Goal: Contribute content: Add original content to the website for others to see

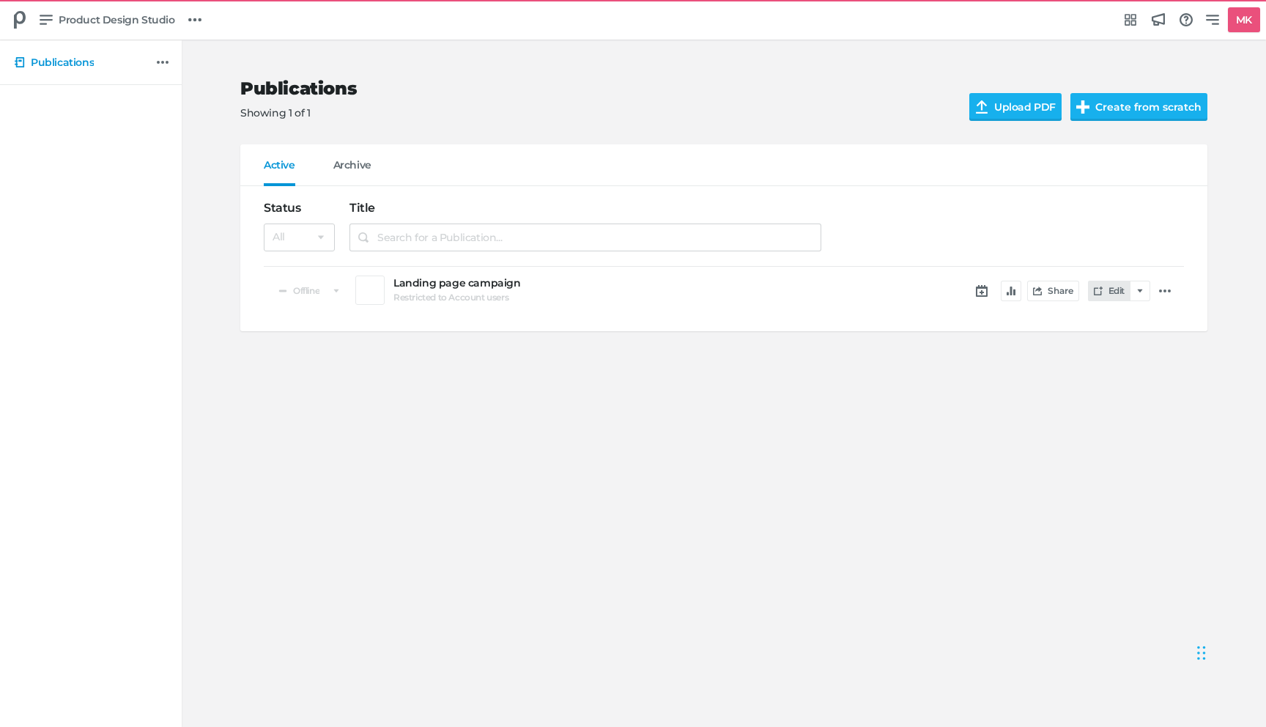
click at [1097, 294] on icon at bounding box center [1098, 290] width 9 height 9
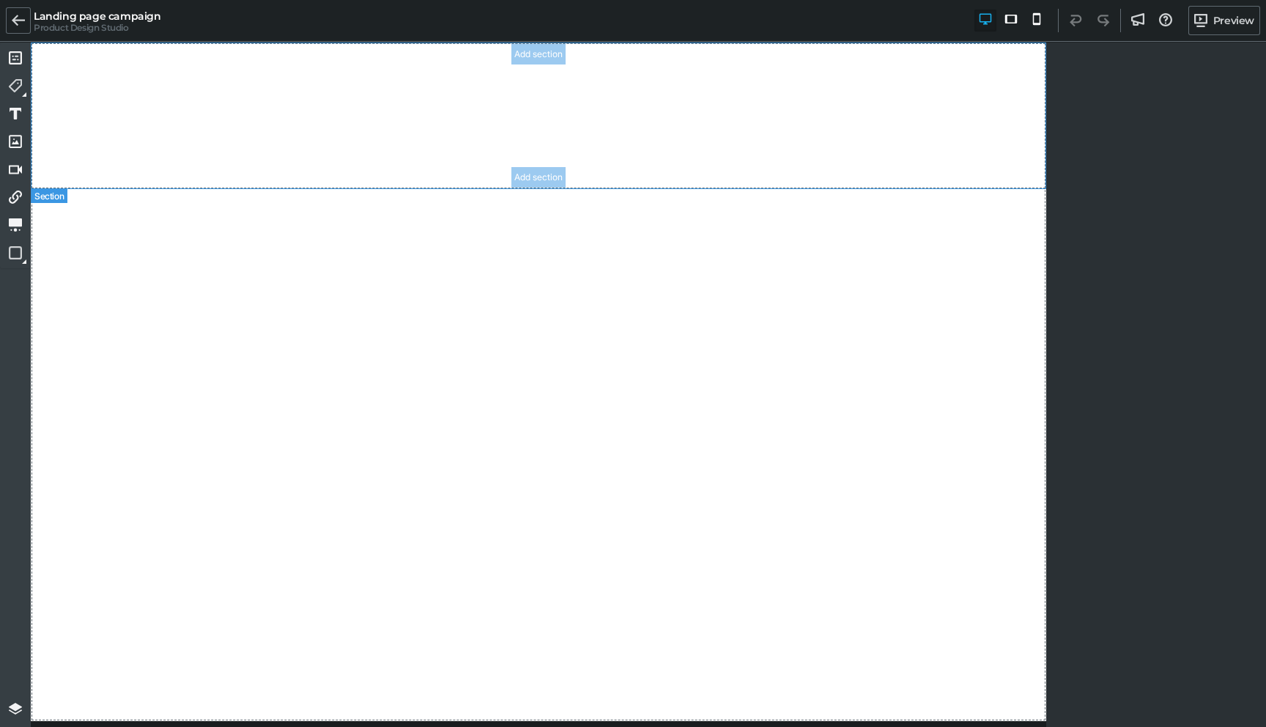
click at [335, 130] on section "Add section Add section" at bounding box center [538, 115] width 1015 height 147
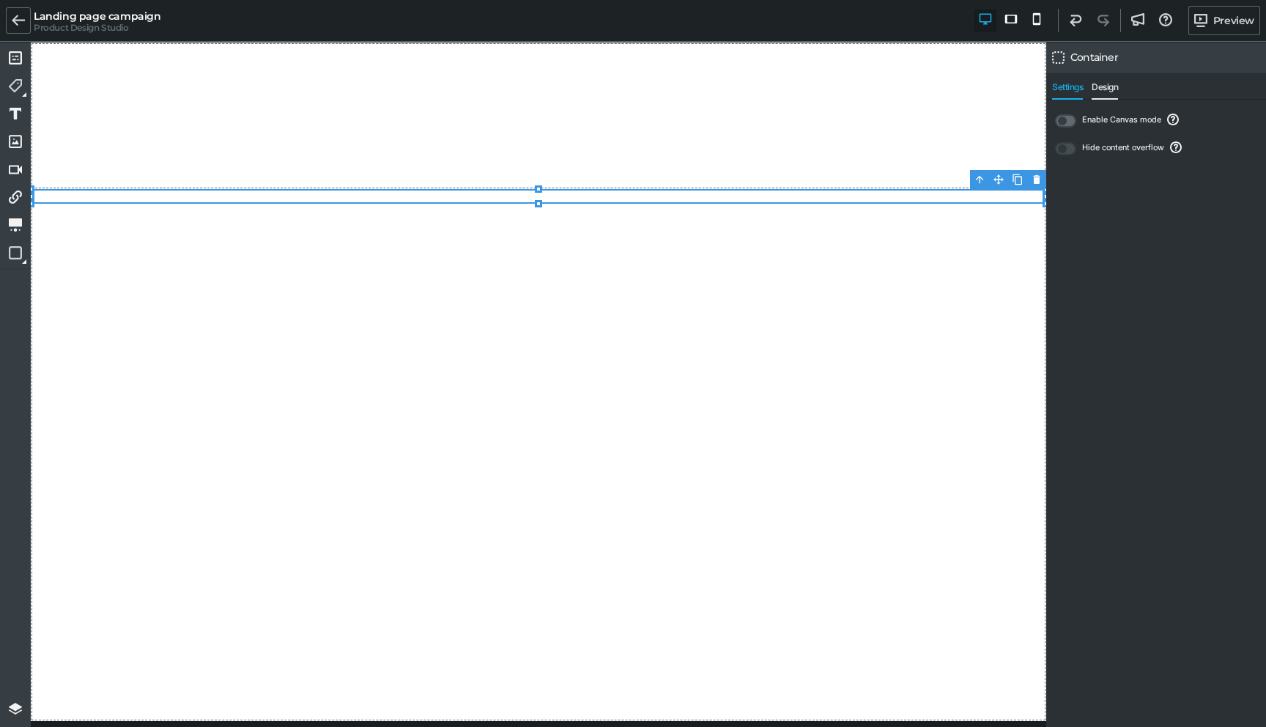
click at [1105, 88] on span "Design" at bounding box center [1105, 91] width 26 height 18
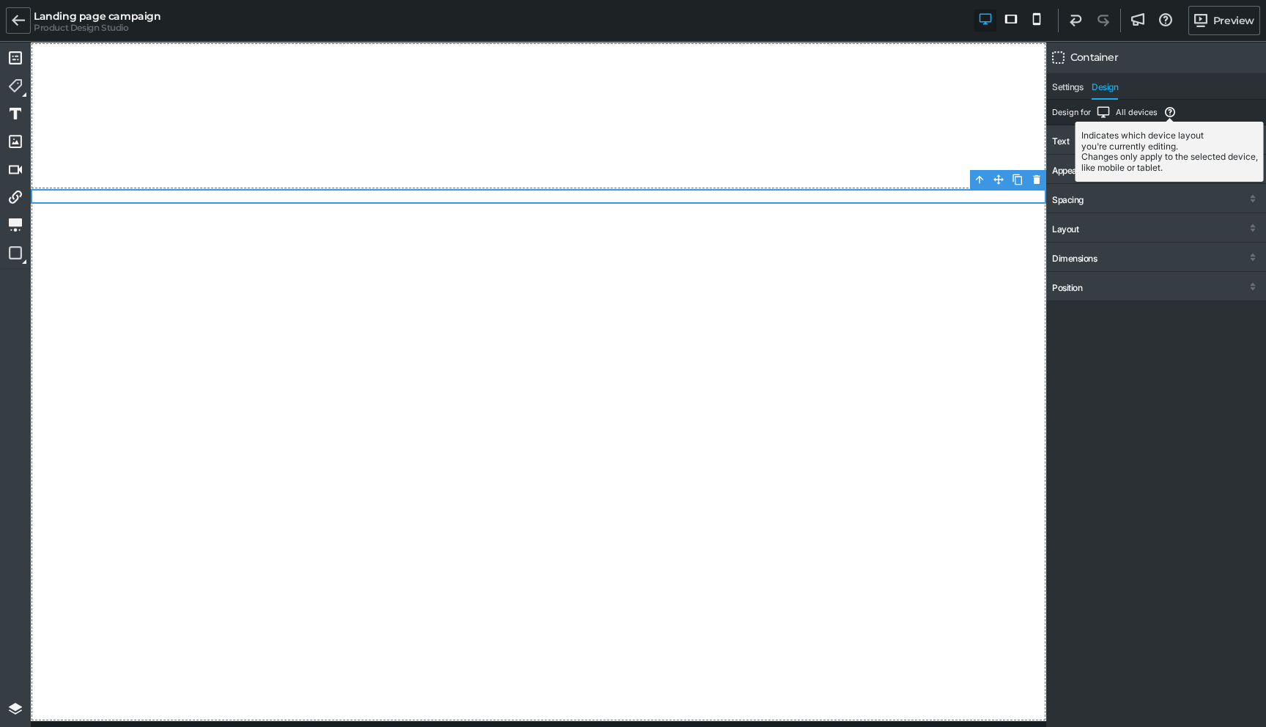
click at [1172, 116] on icon at bounding box center [1170, 113] width 10 height 12
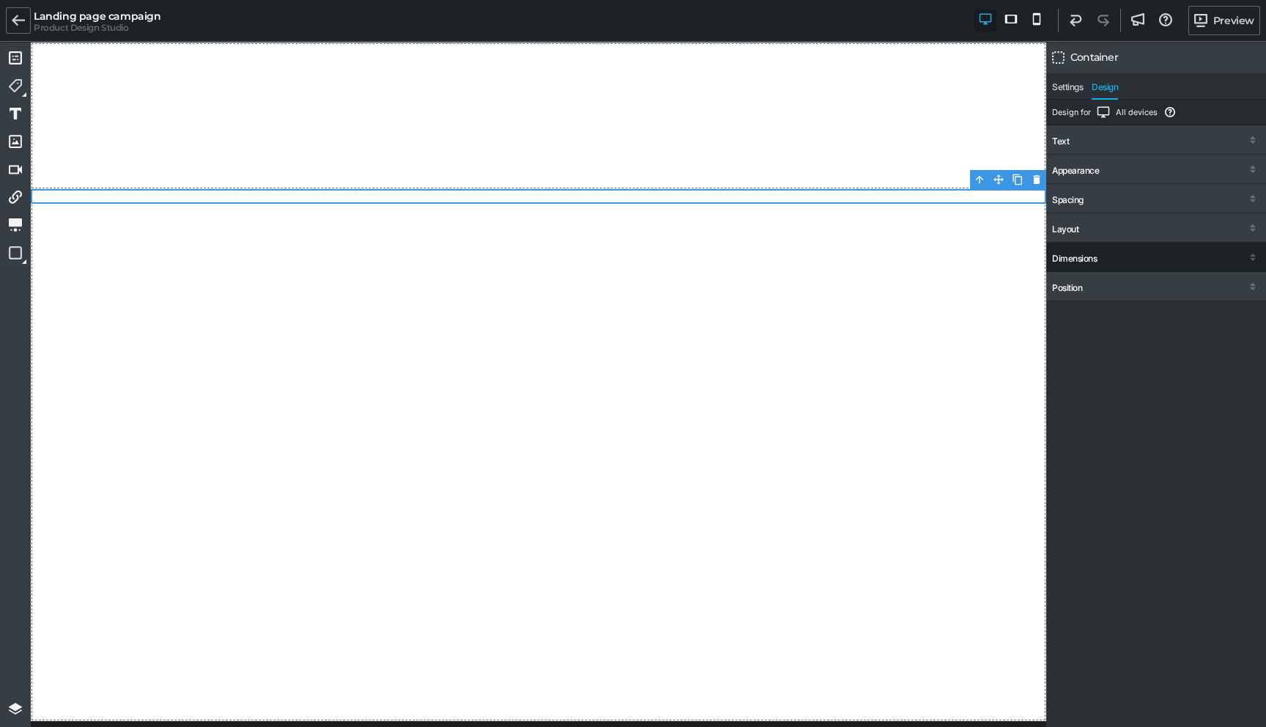
click at [1067, 261] on div "Dimensions" at bounding box center [1074, 258] width 45 height 10
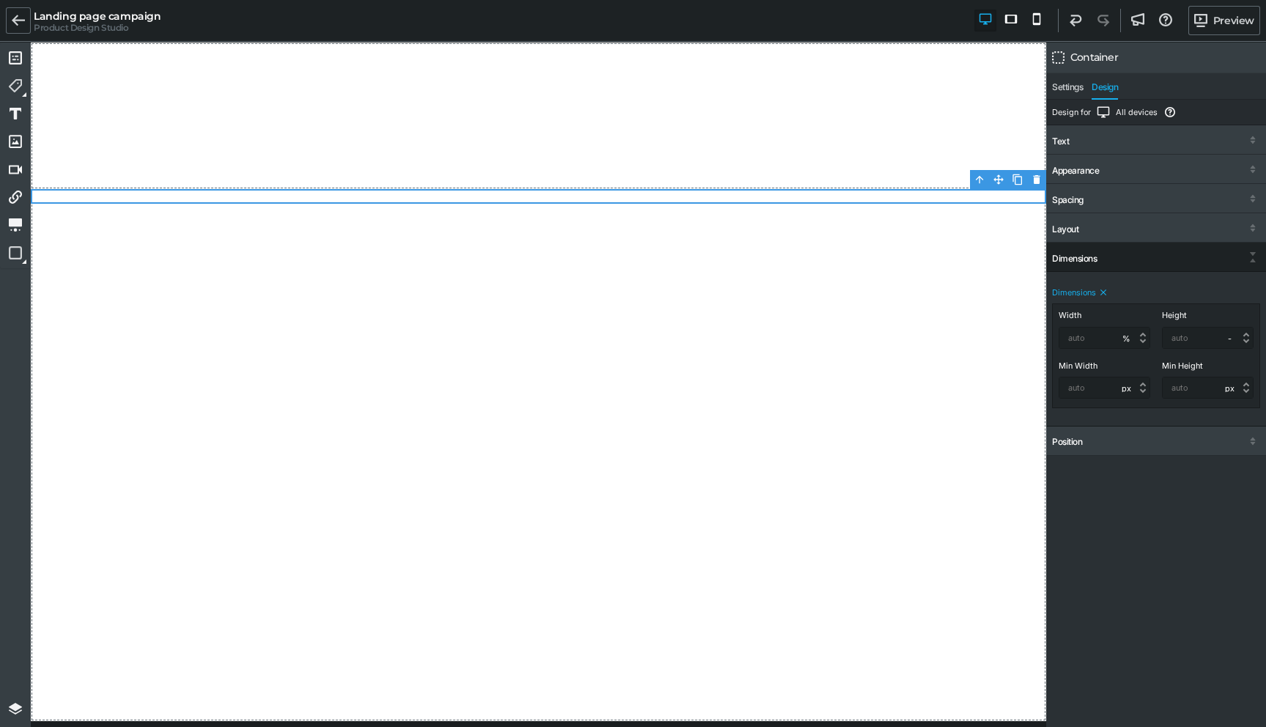
click at [1067, 261] on div "Dimensions" at bounding box center [1074, 258] width 45 height 10
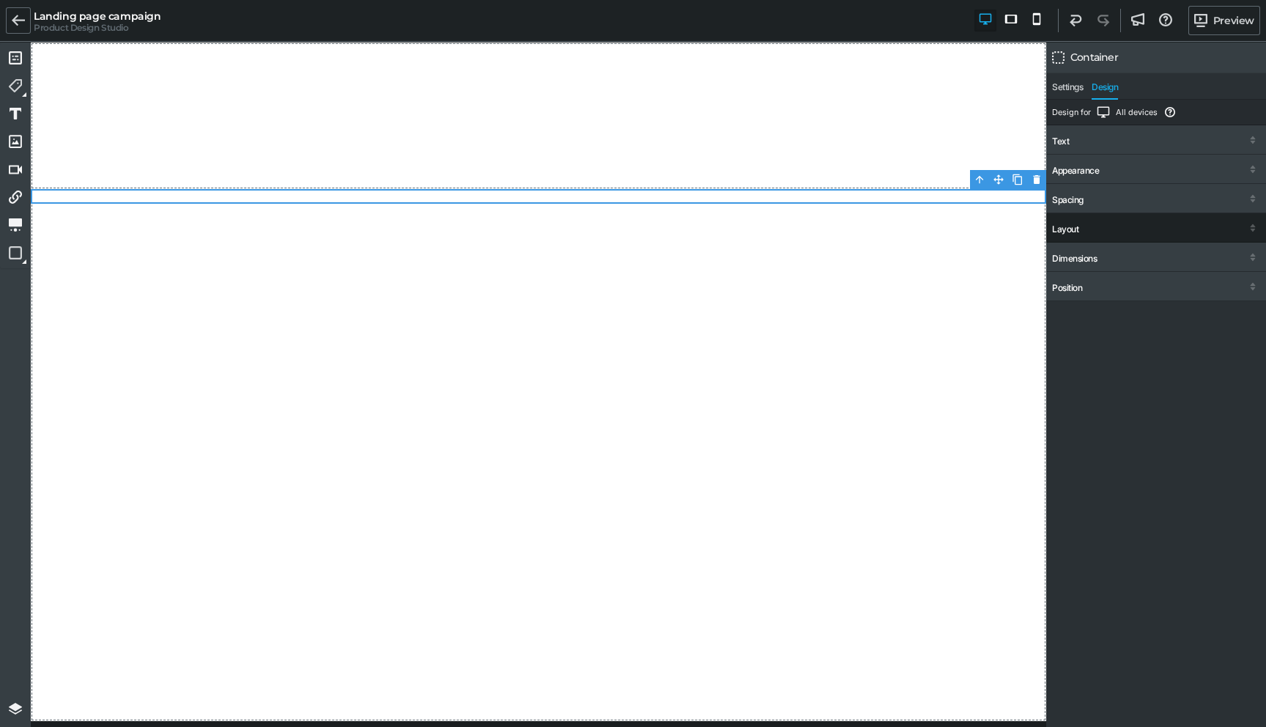
click at [1066, 228] on div "Layout" at bounding box center [1065, 229] width 26 height 10
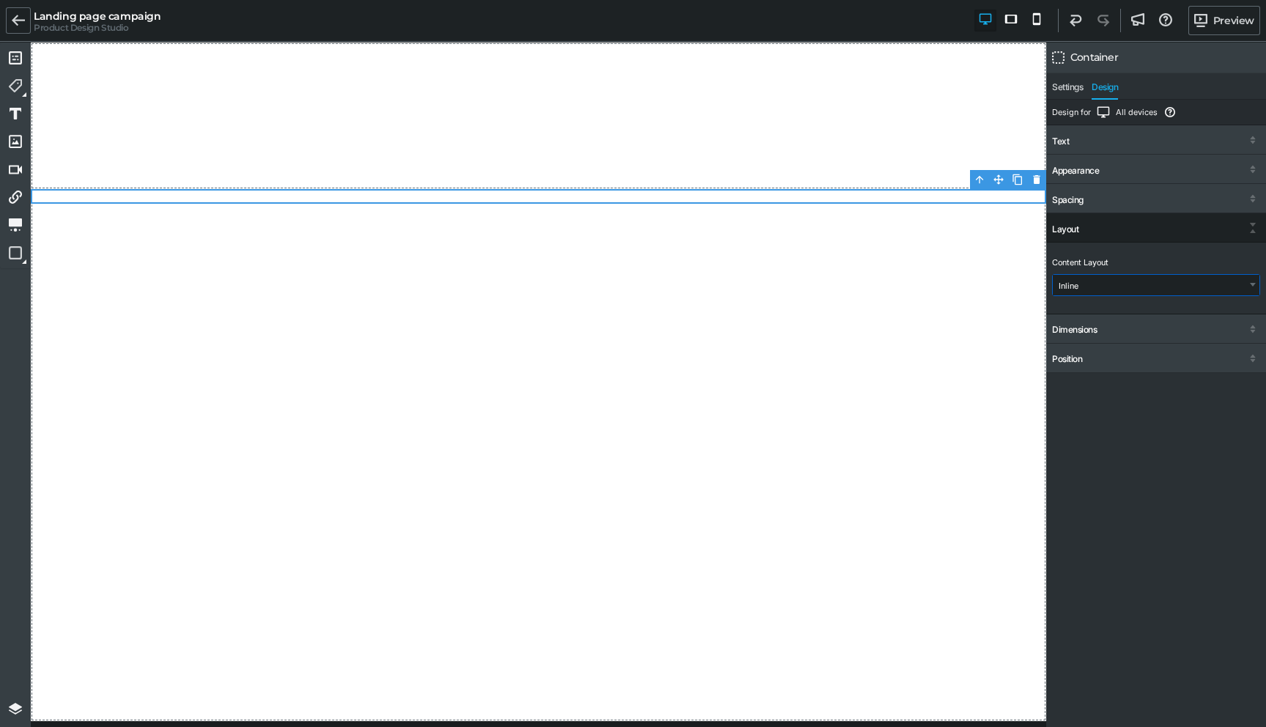
click at [1068, 289] on select "Inline Stacked Flex (Advanced)" at bounding box center [1156, 285] width 207 height 21
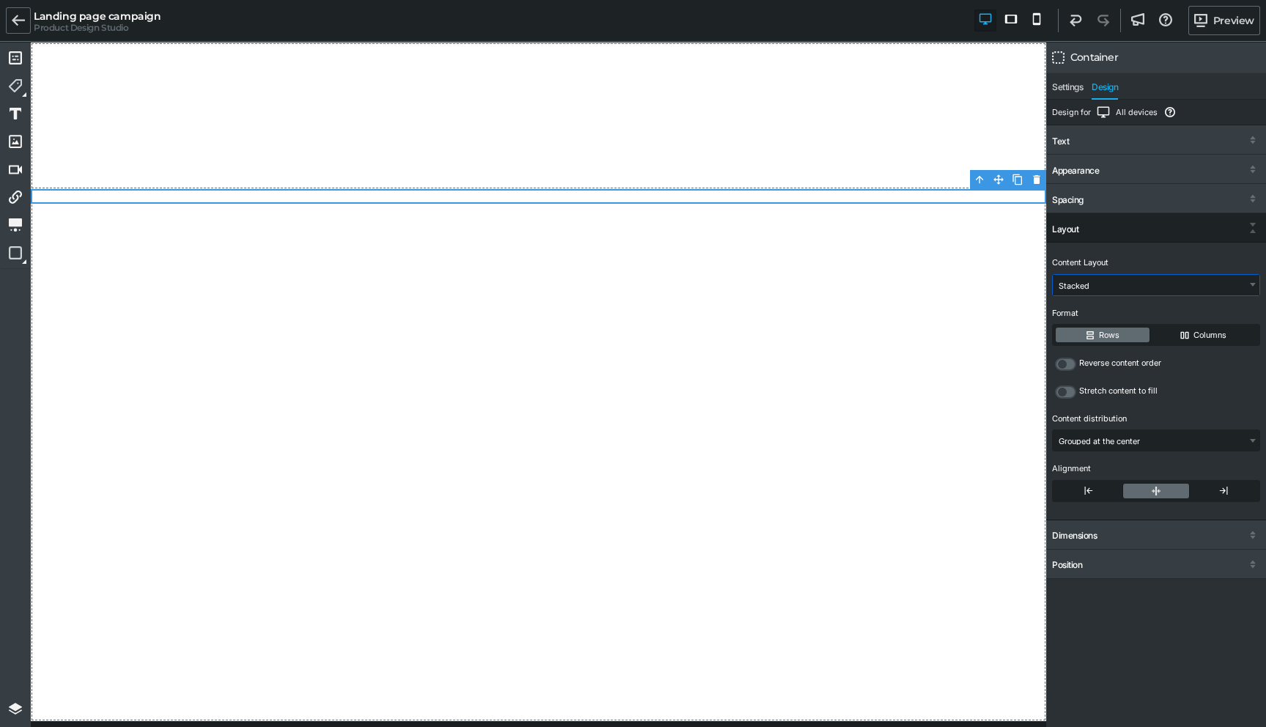
click at [1069, 282] on select "Inline Stacked Flex (Advanced)" at bounding box center [1156, 285] width 207 height 21
click at [1178, 333] on label "Columns" at bounding box center [1203, 334] width 106 height 15
click at [0, 0] on input "Columns" at bounding box center [0, 0] width 0 height 0
click at [1116, 331] on label "Rows" at bounding box center [1103, 334] width 94 height 15
click at [0, 0] on input "Rows" at bounding box center [0, 0] width 0 height 0
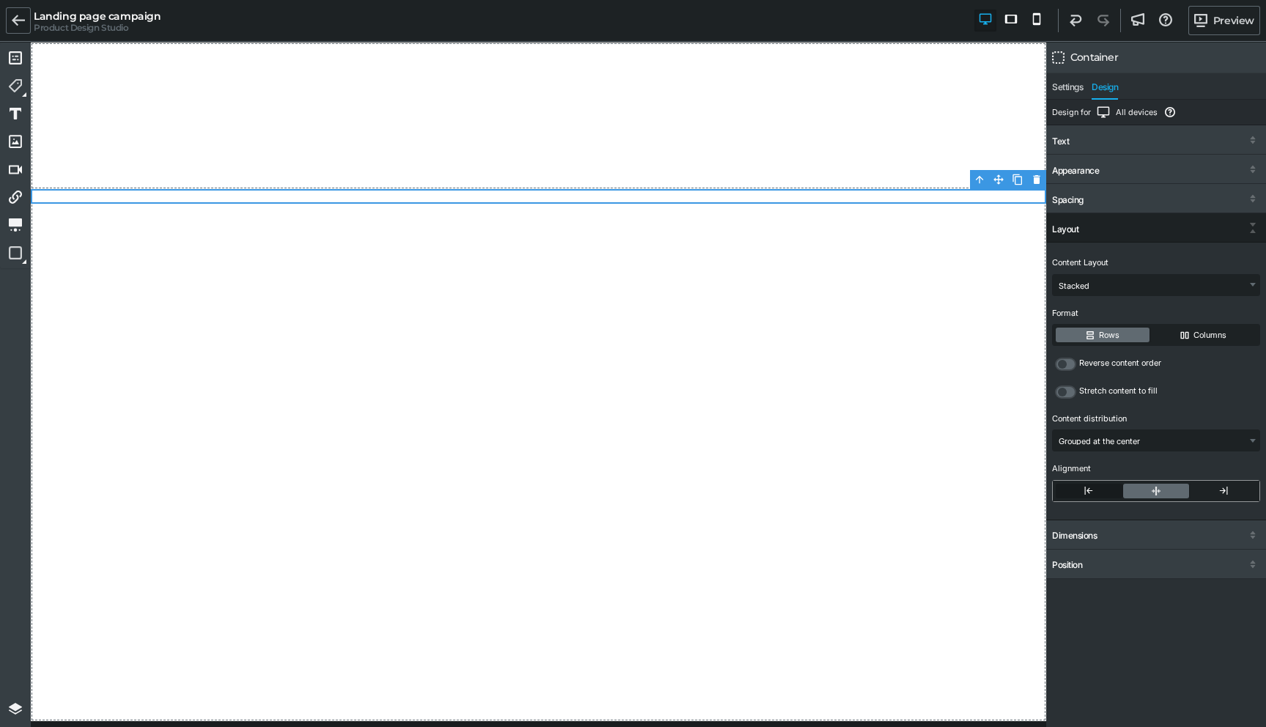
click at [1096, 494] on label at bounding box center [1089, 491] width 67 height 15
click at [0, 0] on input "radio" at bounding box center [0, 0] width 0 height 0
click at [1232, 495] on label at bounding box center [1223, 491] width 67 height 15
click at [0, 0] on input "radio" at bounding box center [0, 0] width 0 height 0
click at [1094, 280] on select "Inline Stacked Flex (Advanced)" at bounding box center [1156, 285] width 207 height 21
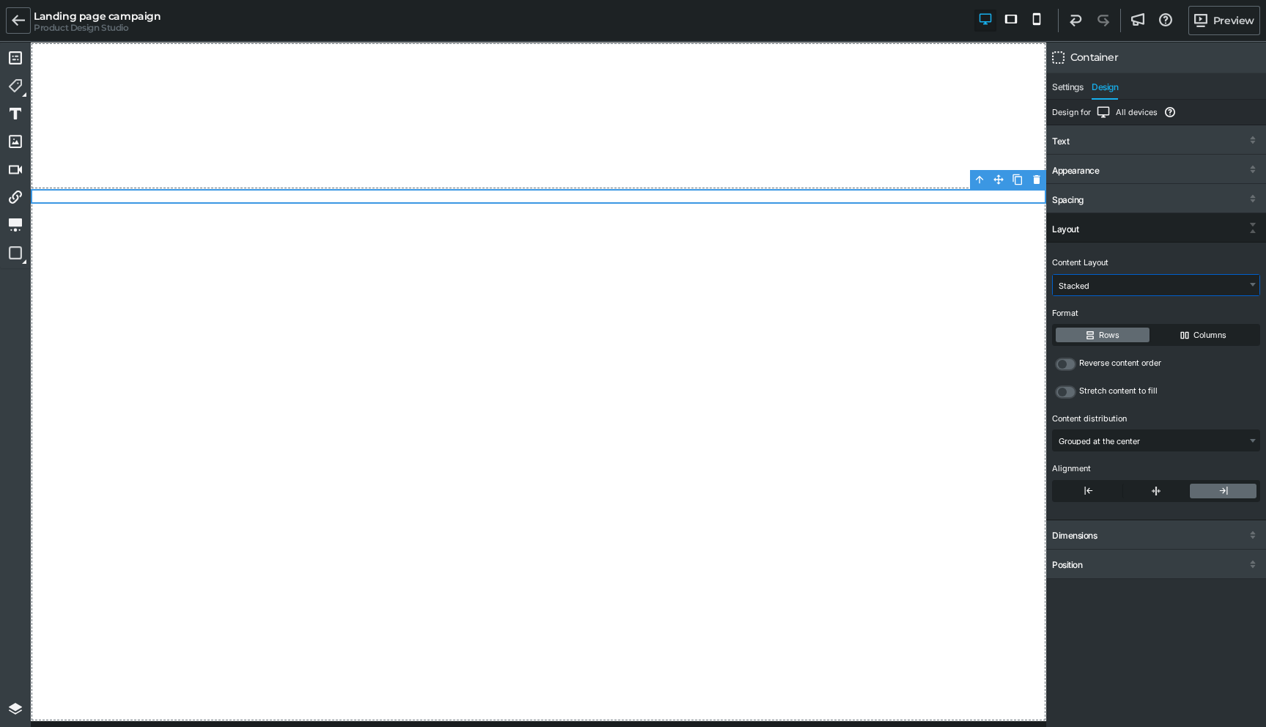
select select "gjs-flex-advanced"
select select "block"
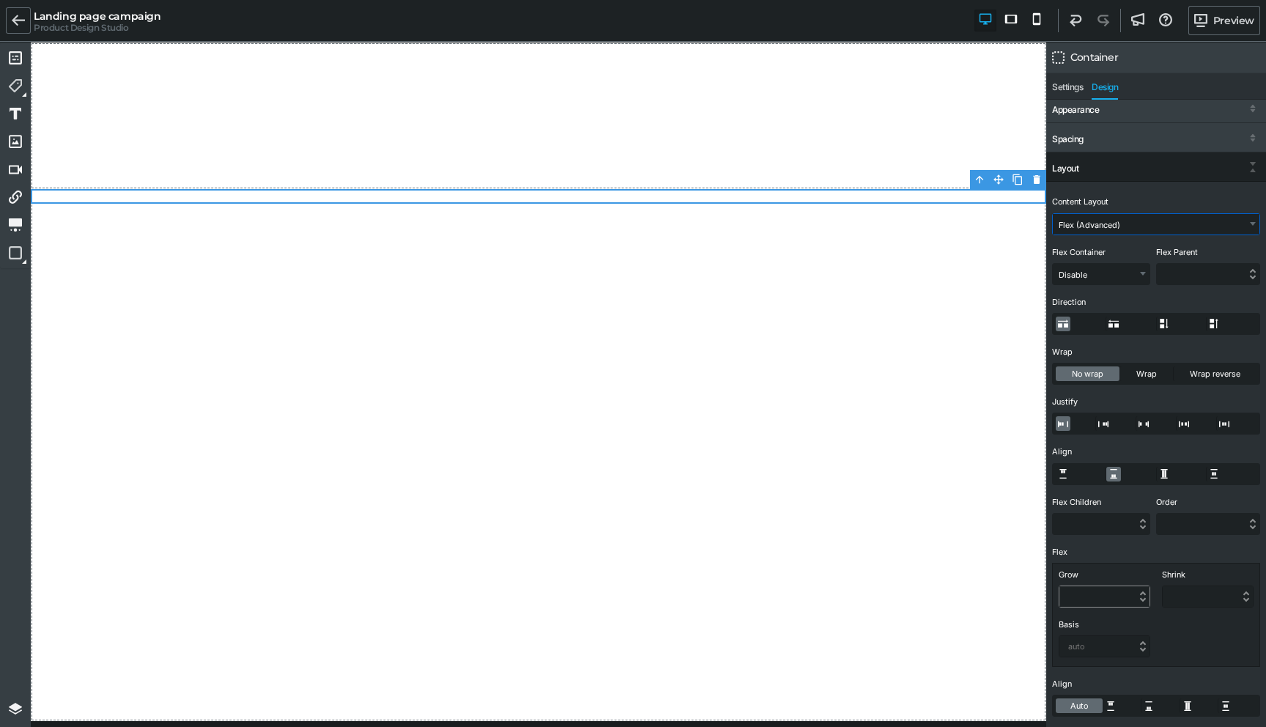
scroll to position [15, 0]
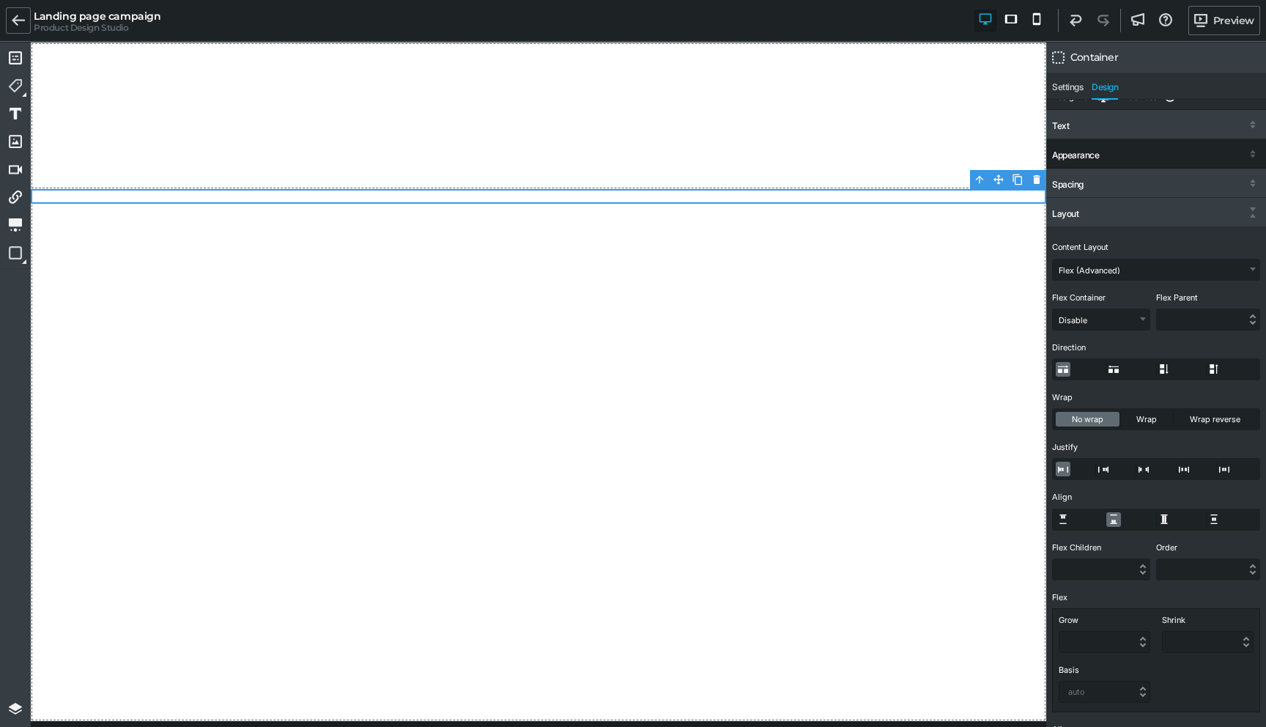
click at [1094, 156] on div "Appearance" at bounding box center [1075, 155] width 47 height 10
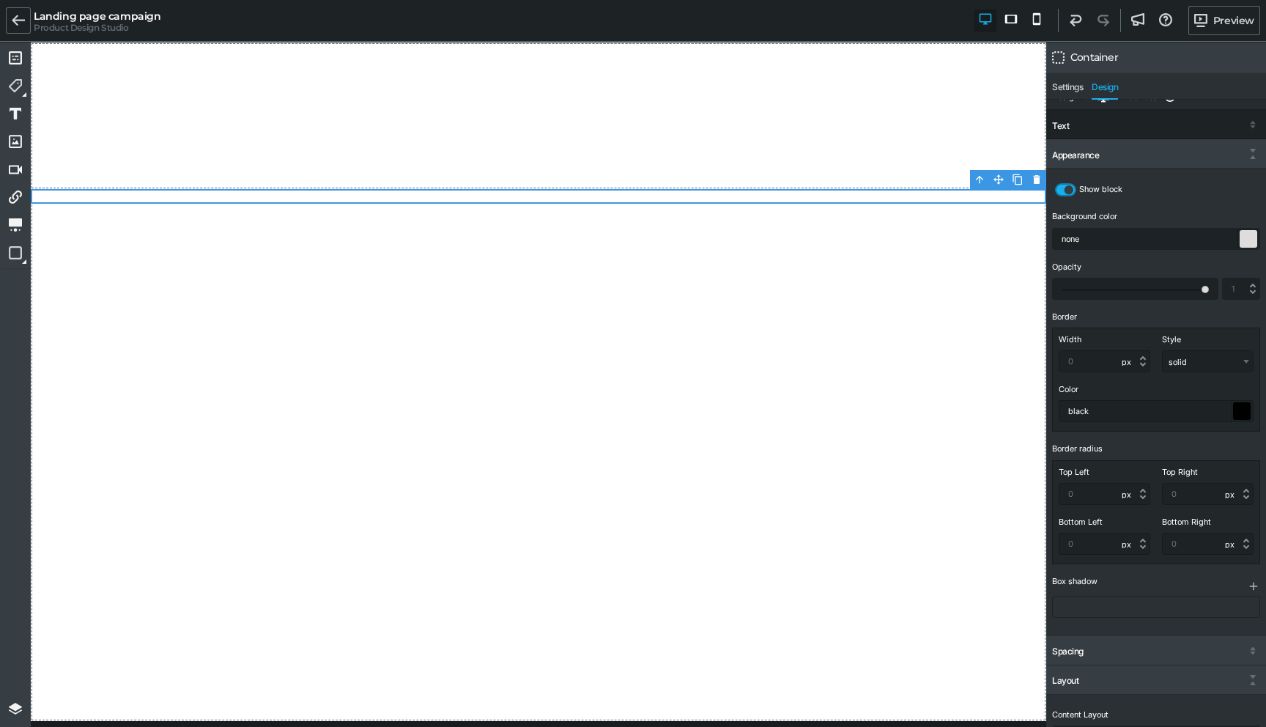
click at [1070, 127] on div "Text" at bounding box center [1156, 126] width 220 height 26
